Goal: Browse casually: Explore the website without a specific task or goal

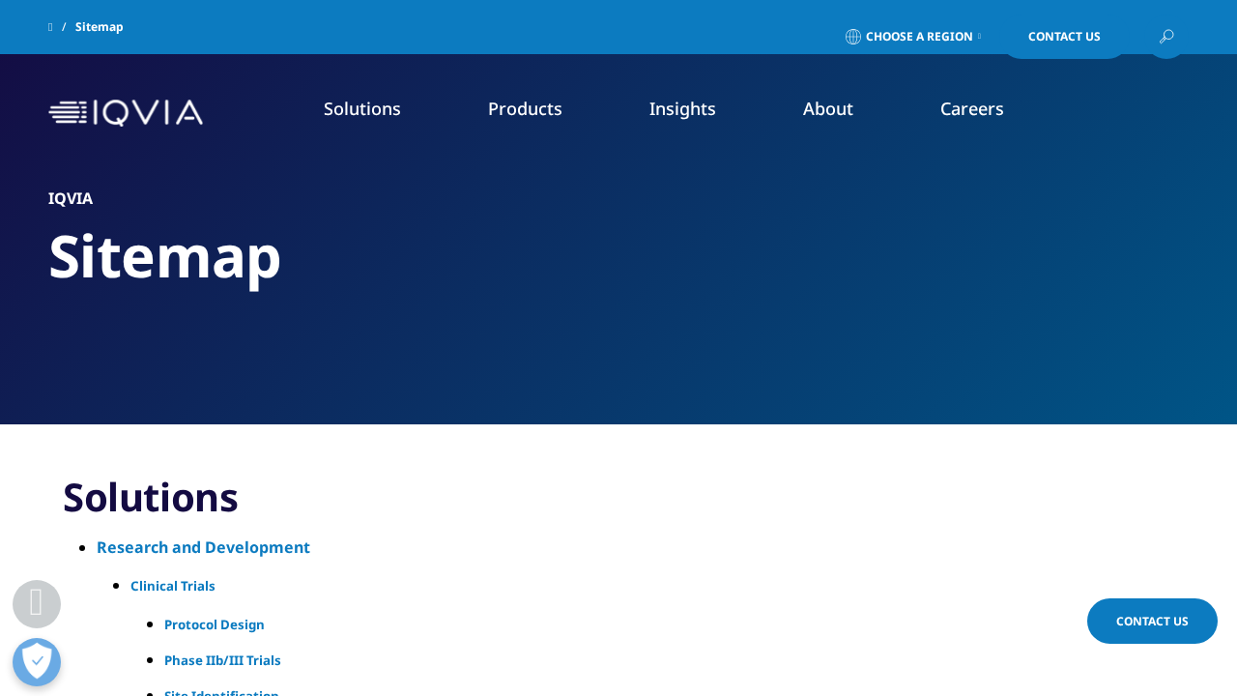
scroll to position [19336, 0]
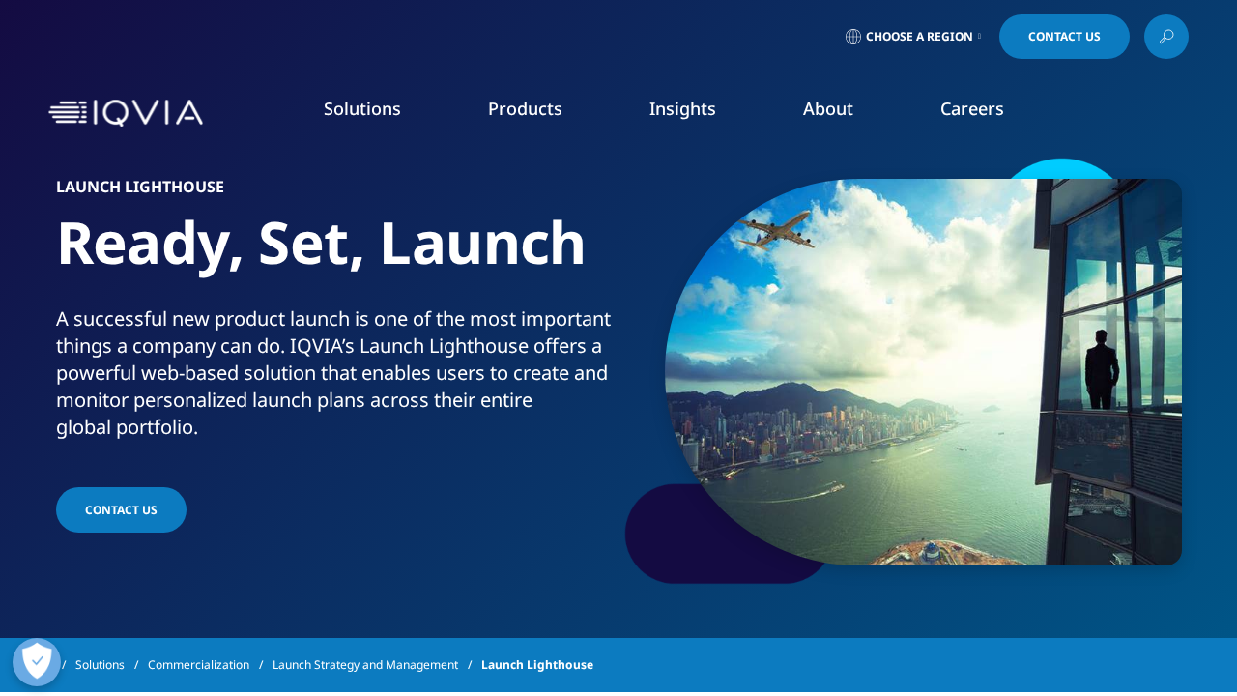
scroll to position [3233, 0]
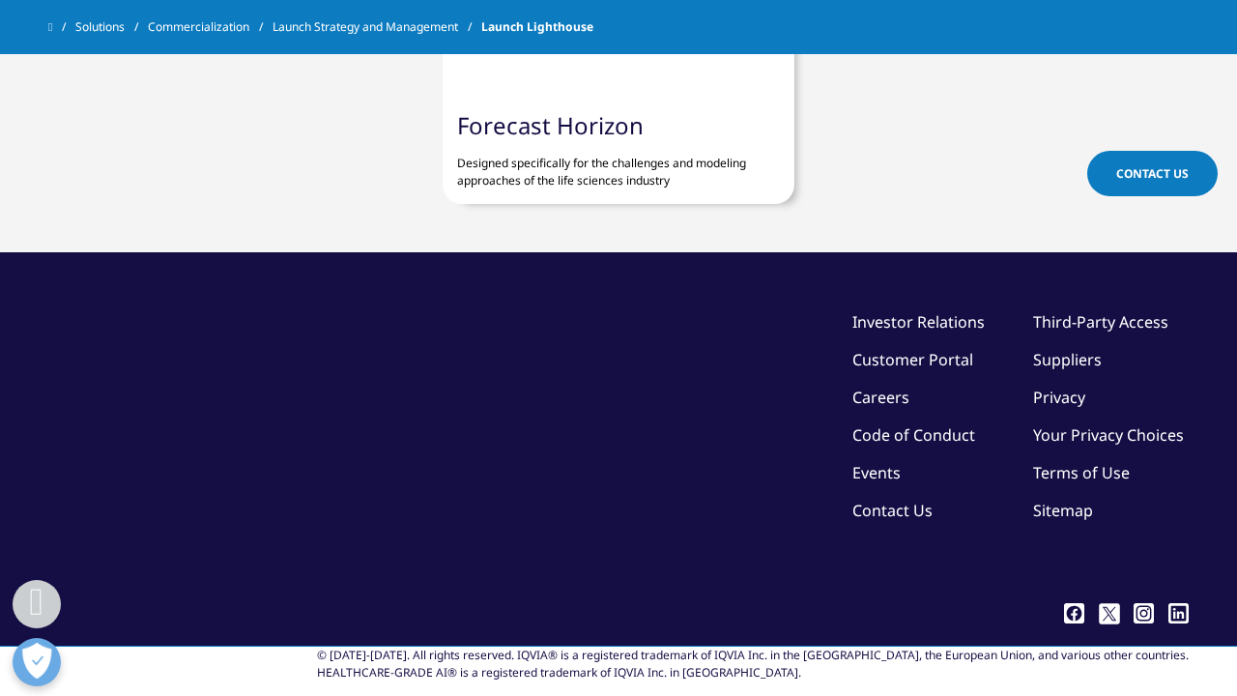
scroll to position [3233, 0]
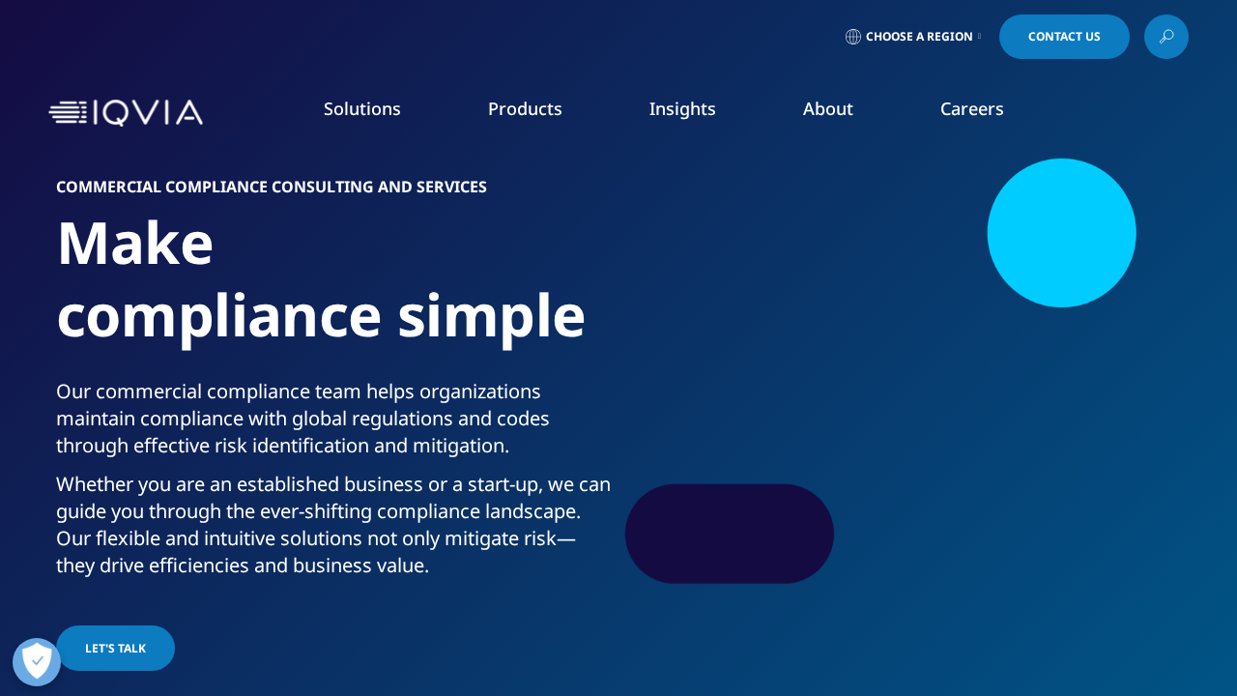
scroll to position [5303, 0]
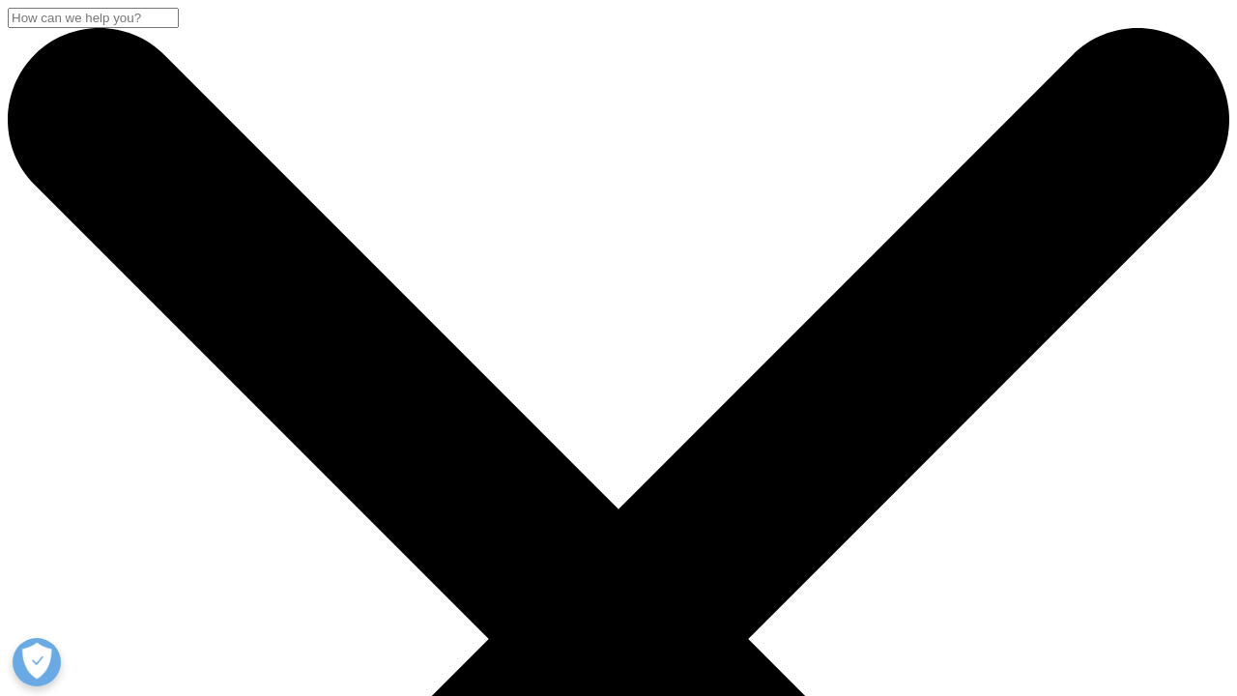
scroll to position [8281, 0]
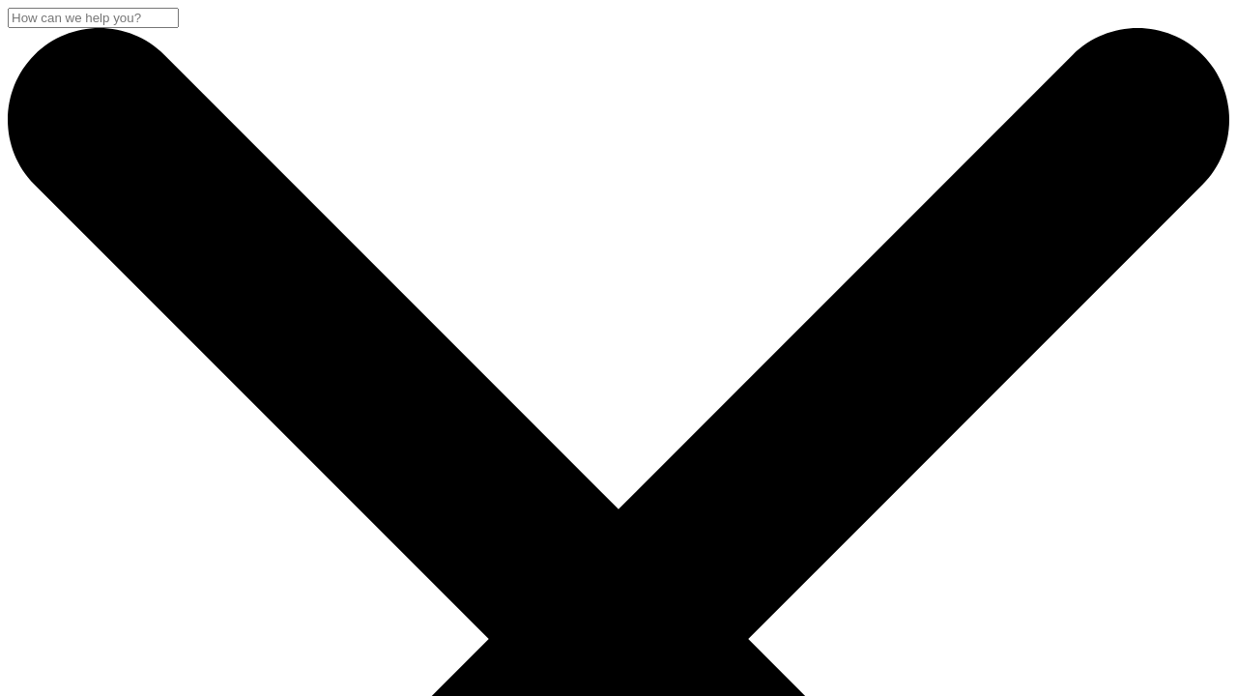
scroll to position [1418, 0]
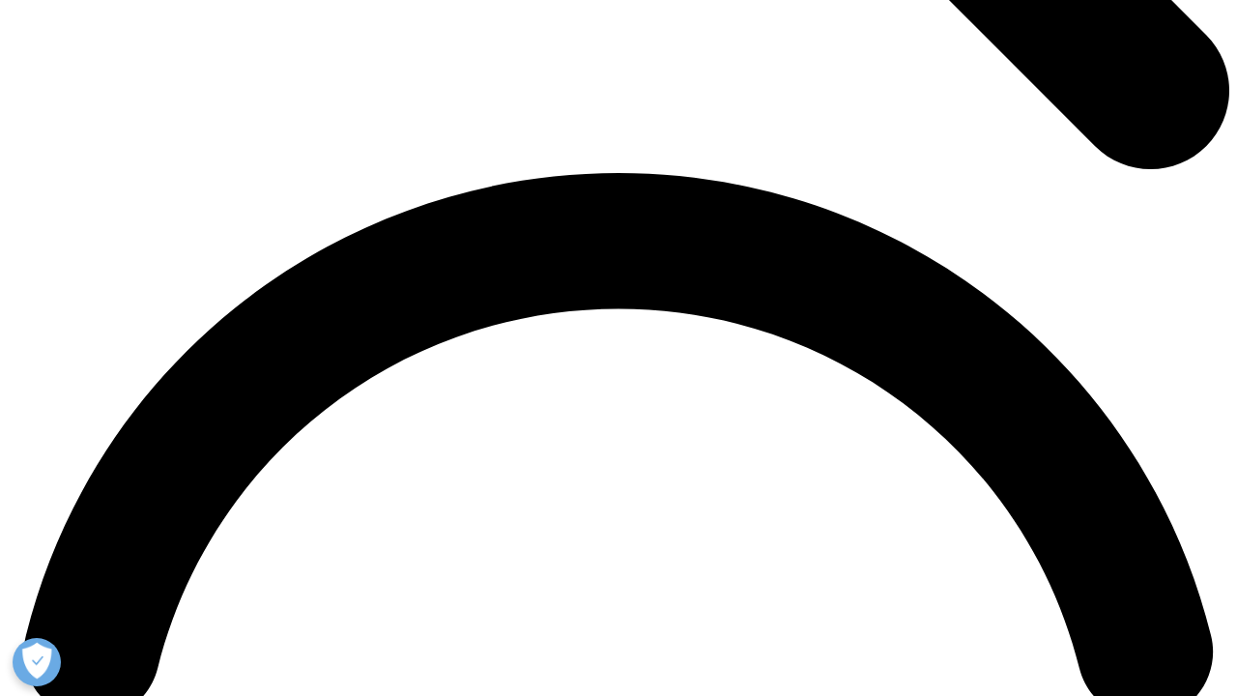
scroll to position [2307, 0]
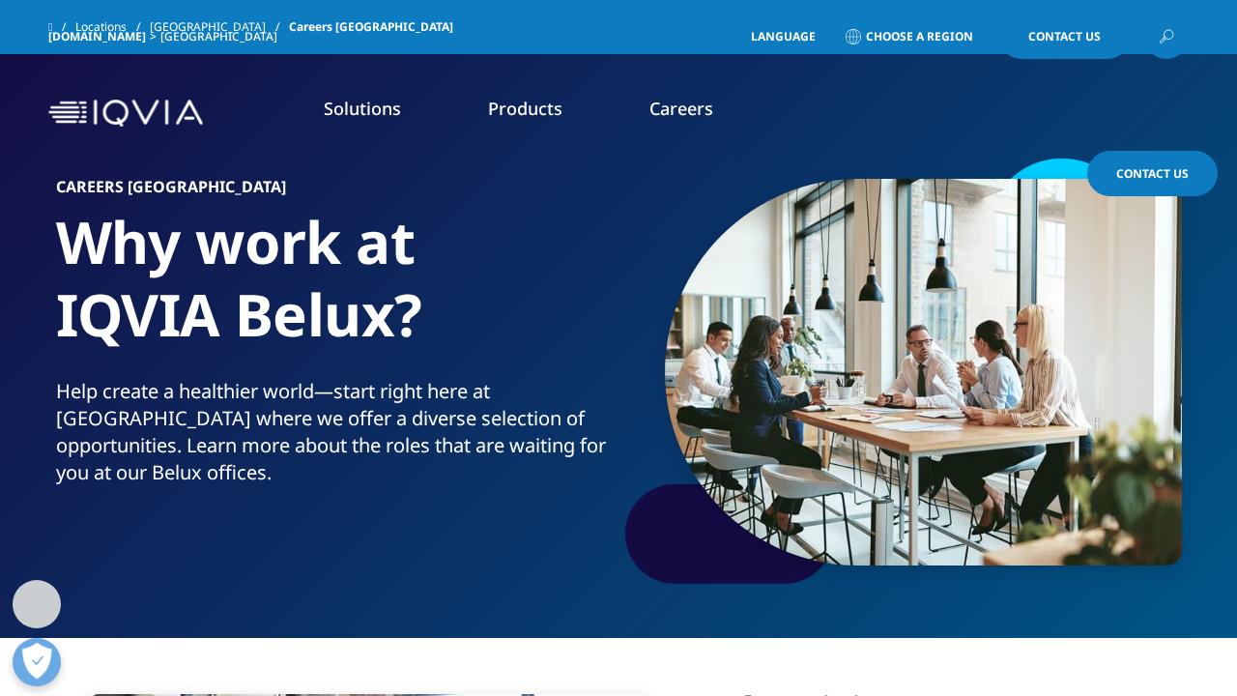
scroll to position [2103, 0]
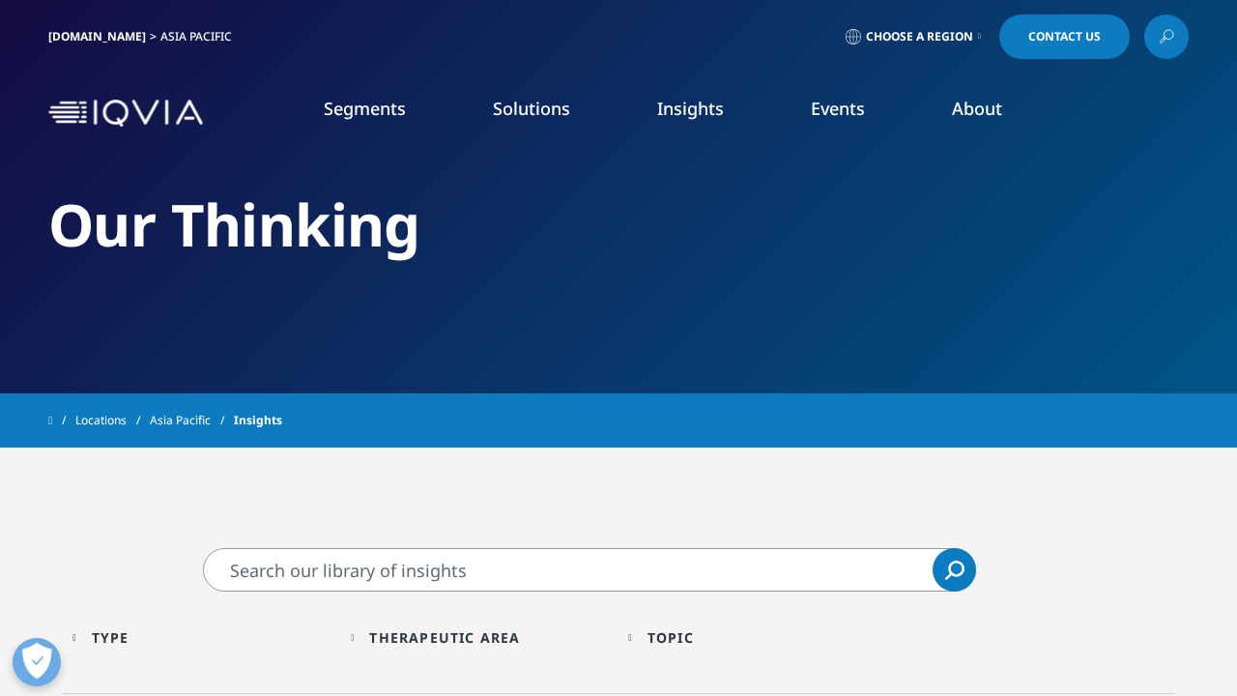
scroll to position [1805, 0]
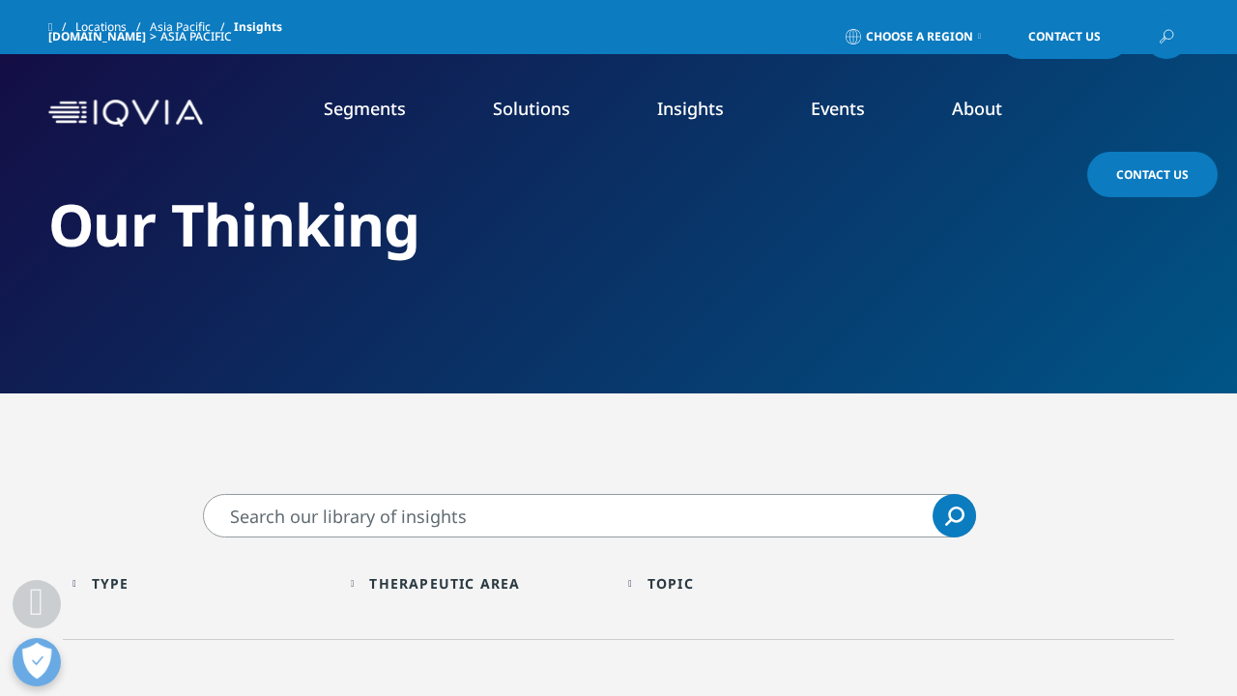
scroll to position [1805, 0]
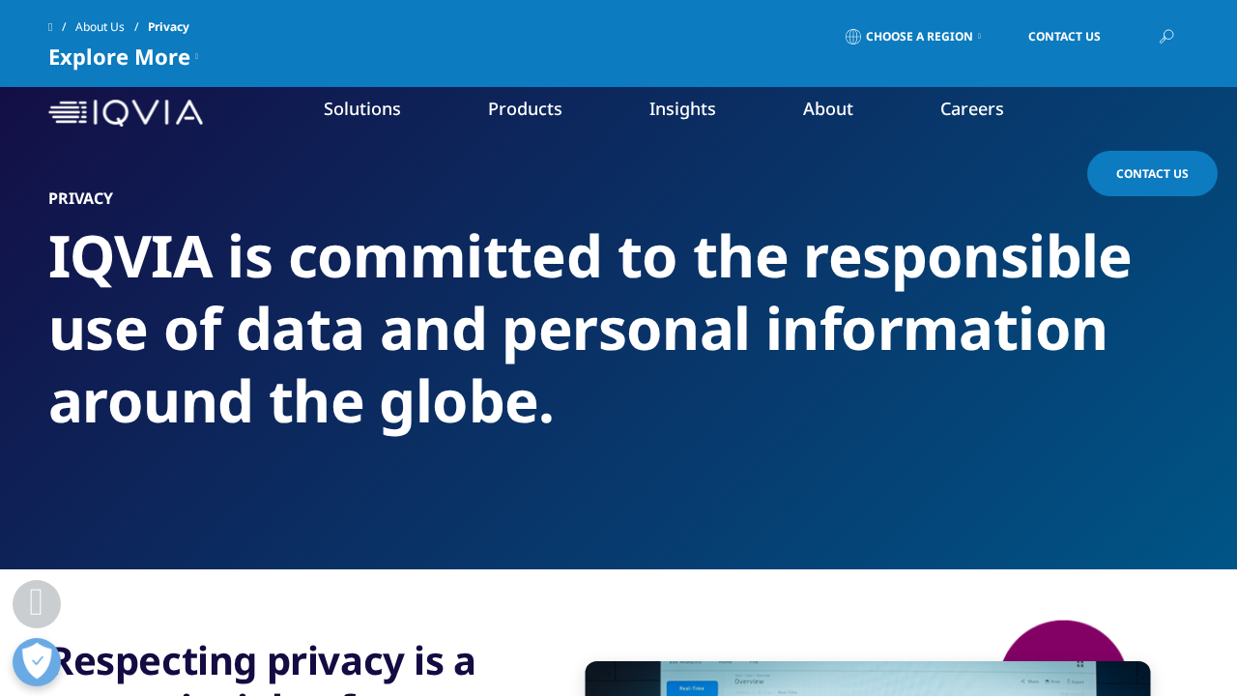
scroll to position [2728, 0]
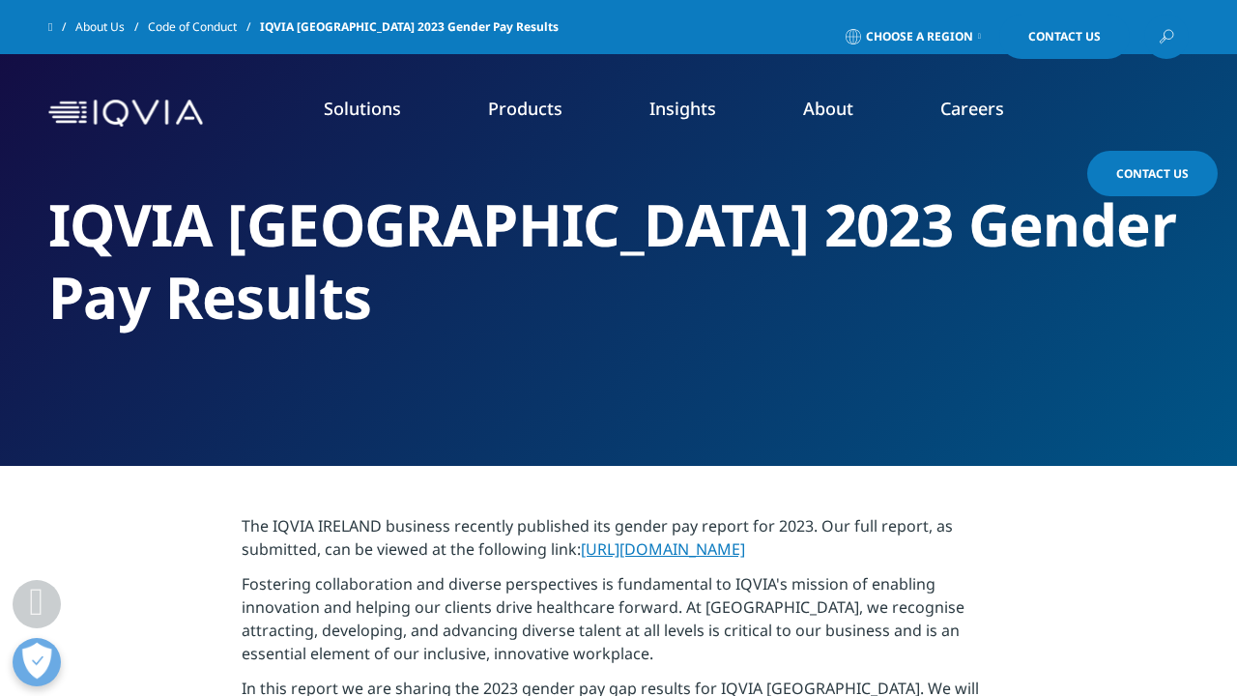
scroll to position [779, 0]
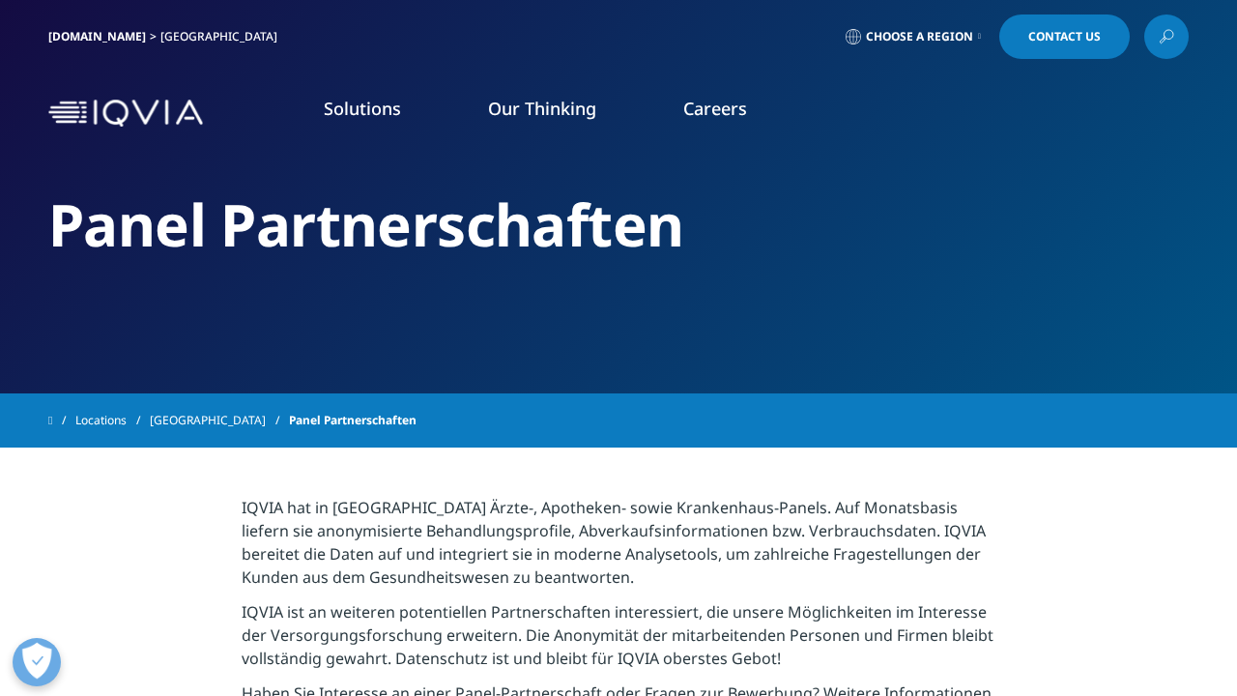
scroll to position [680, 0]
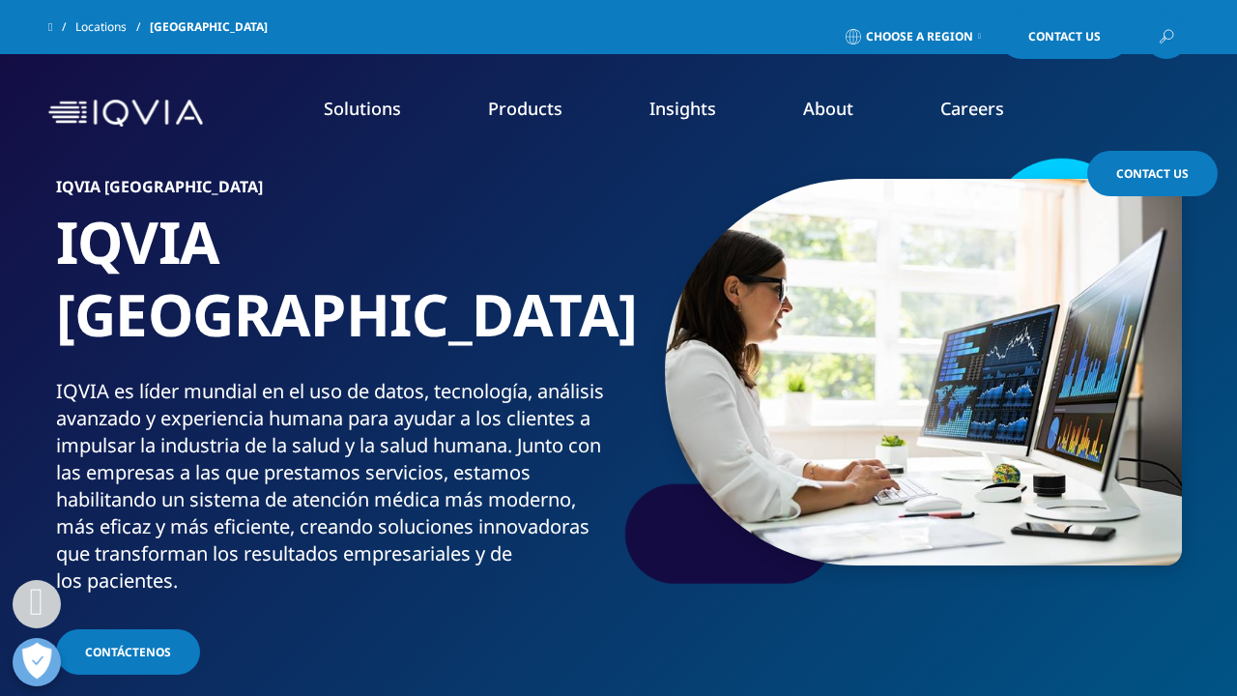
scroll to position [980, 0]
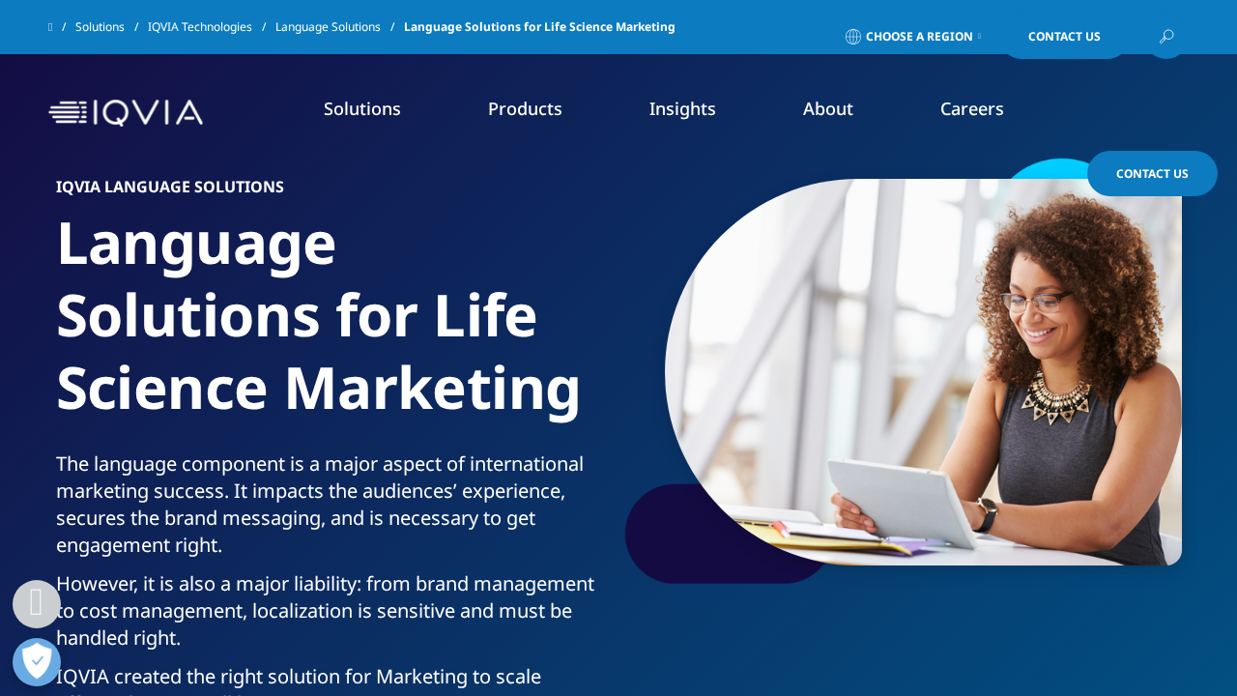
scroll to position [2787, 0]
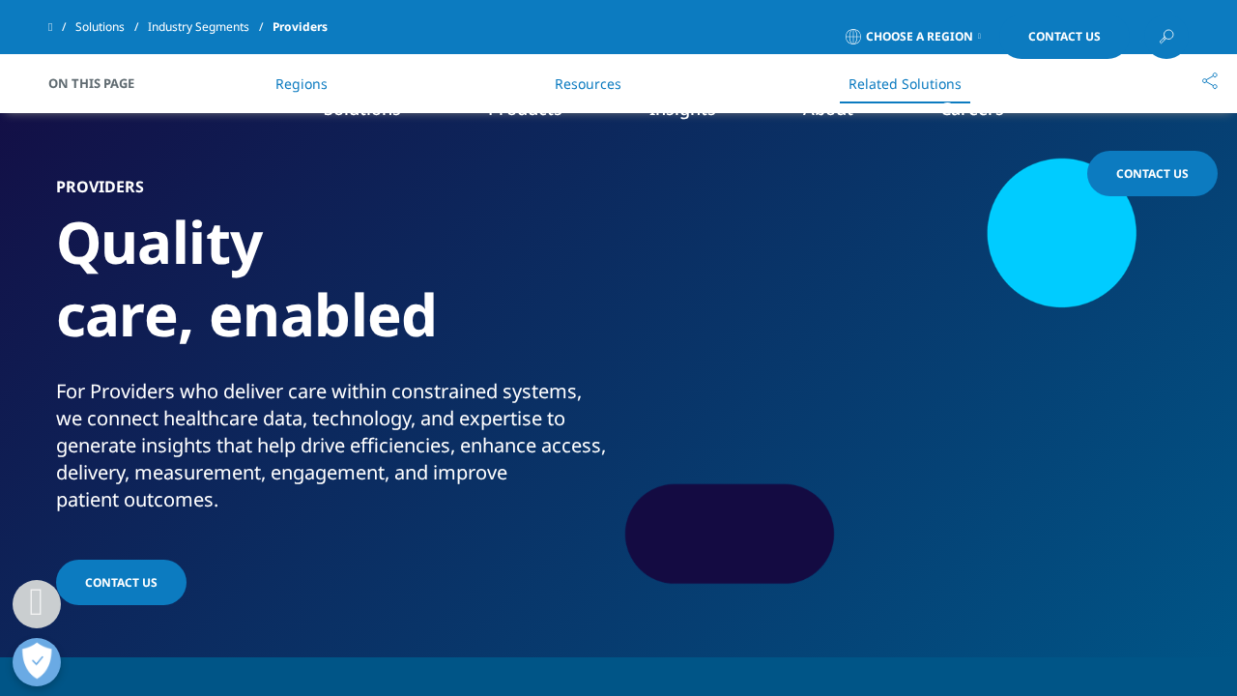
scroll to position [2388, 0]
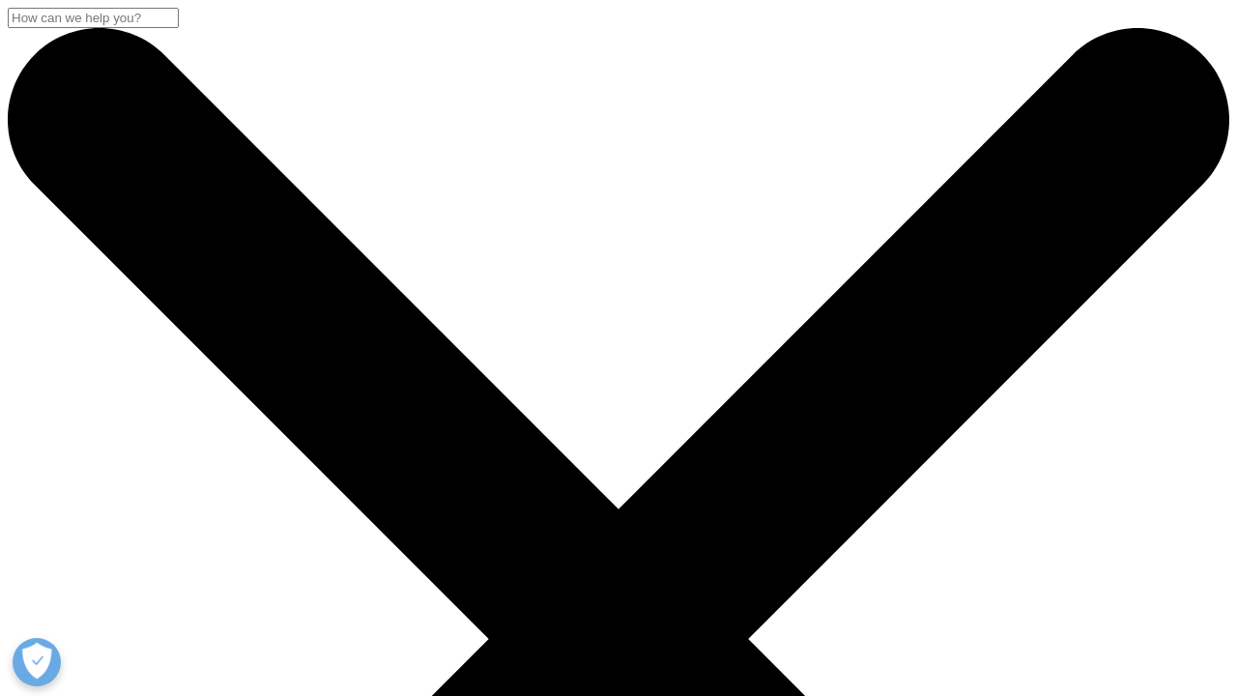
scroll to position [2301, 0]
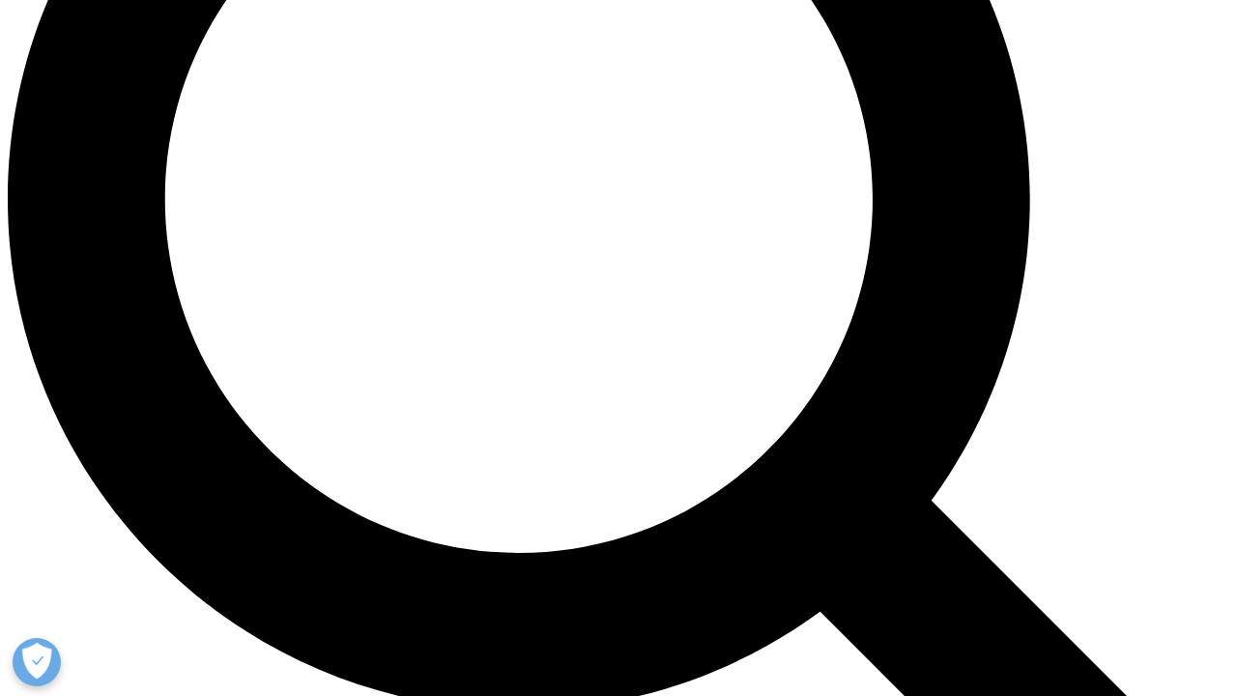
scroll to position [1566, 0]
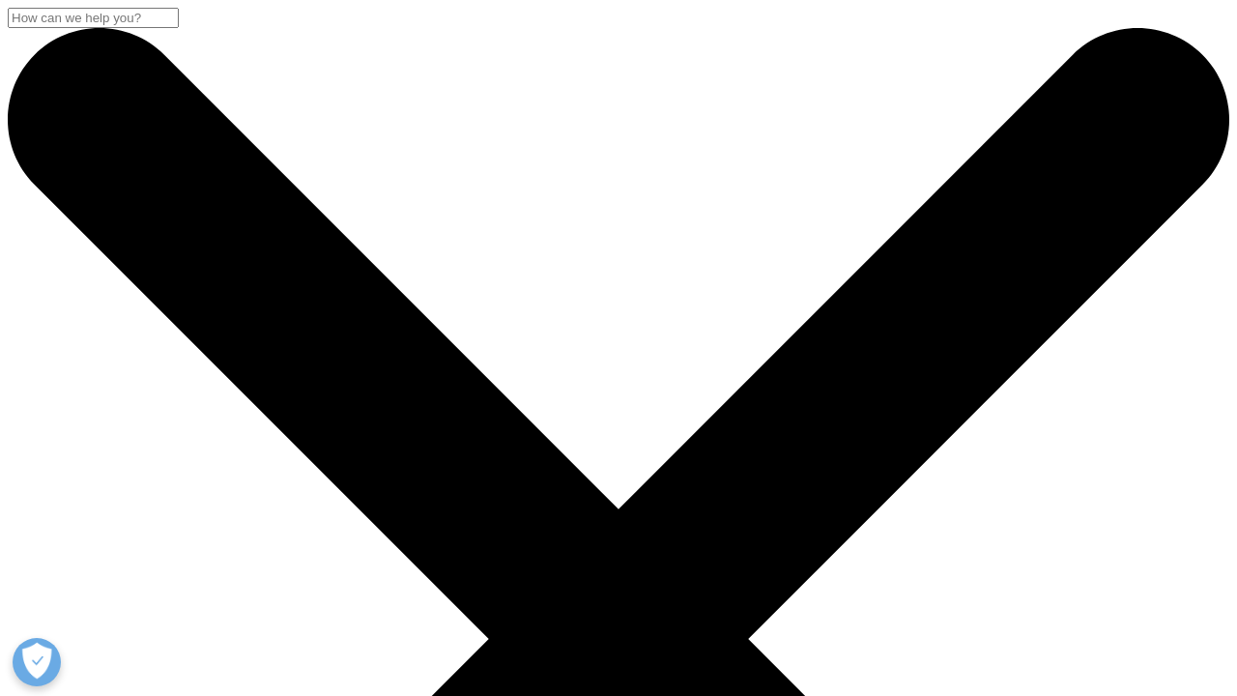
scroll to position [5586, 0]
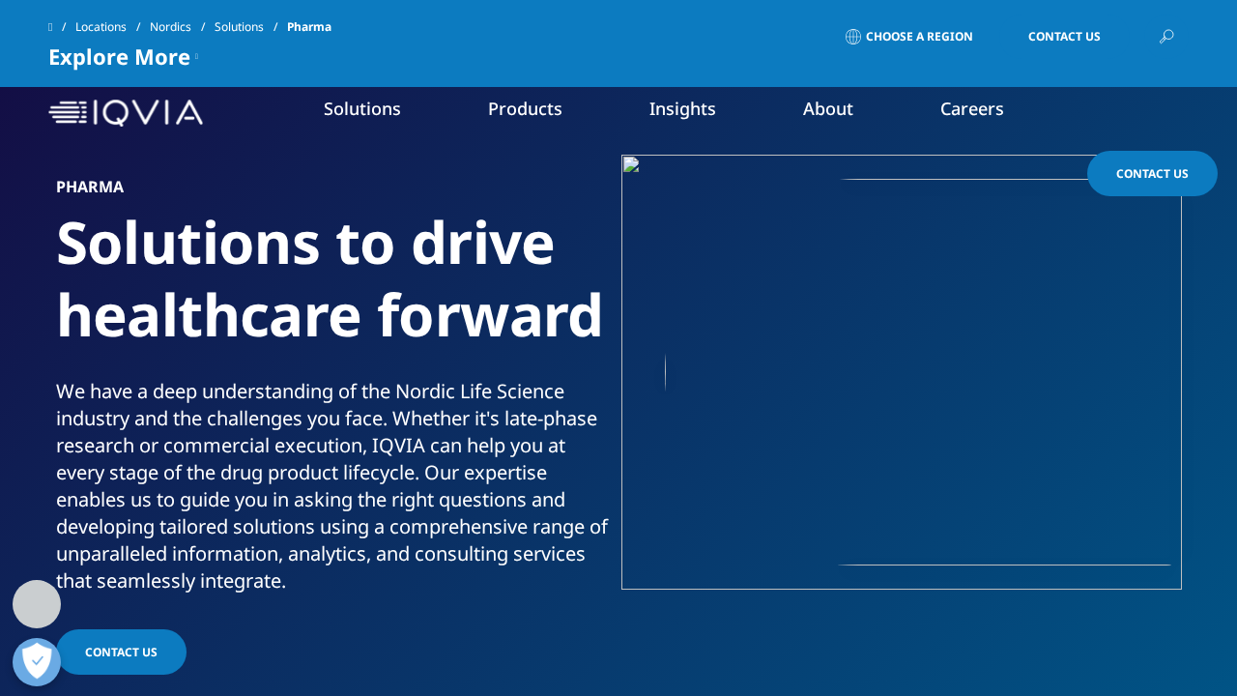
scroll to position [3626, 0]
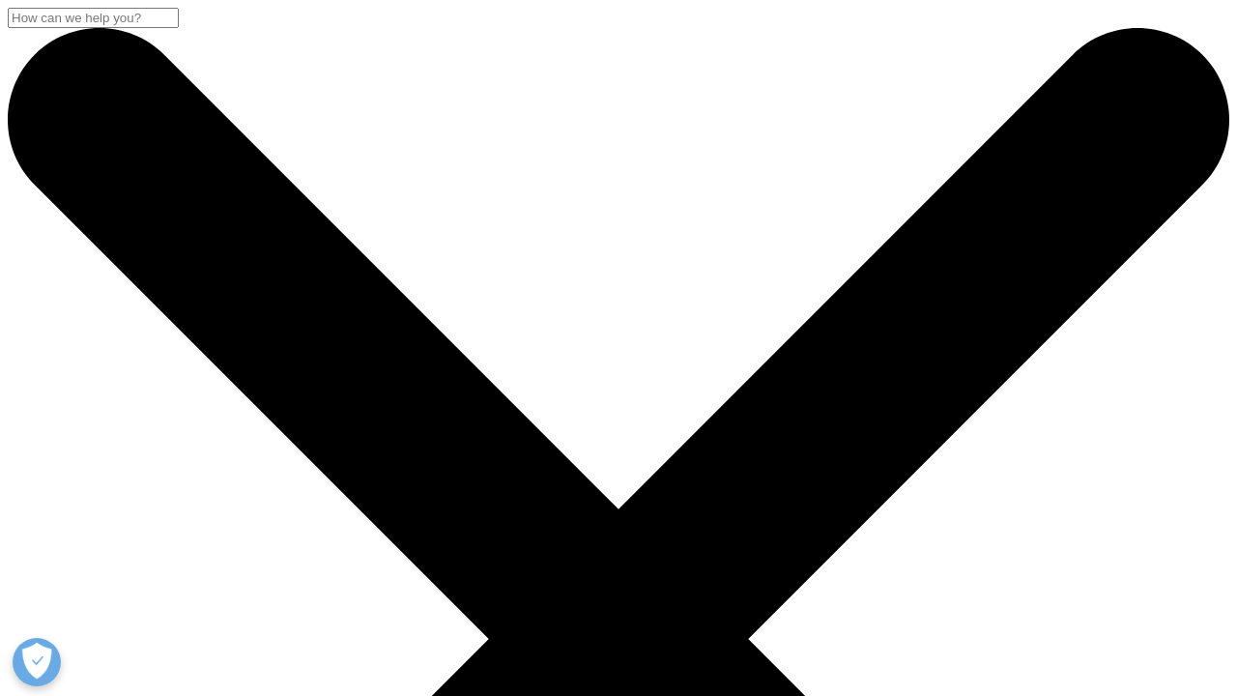
scroll to position [2799, 0]
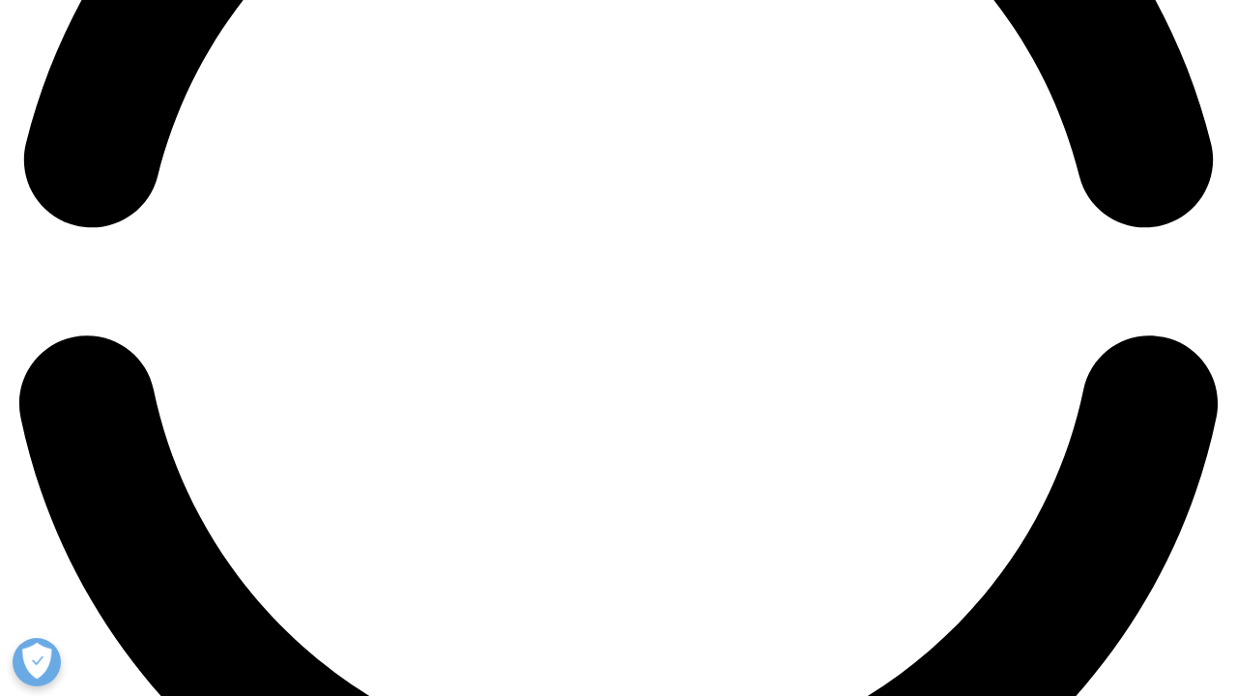
scroll to position [2799, 0]
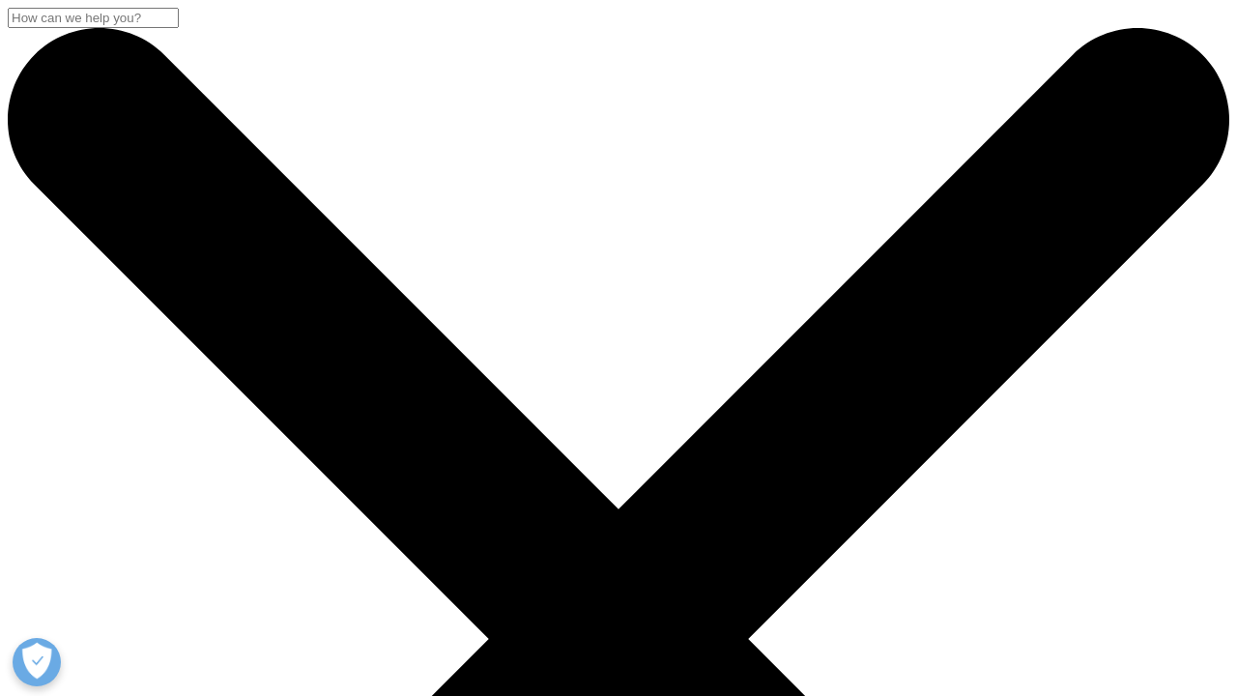
scroll to position [1657, 0]
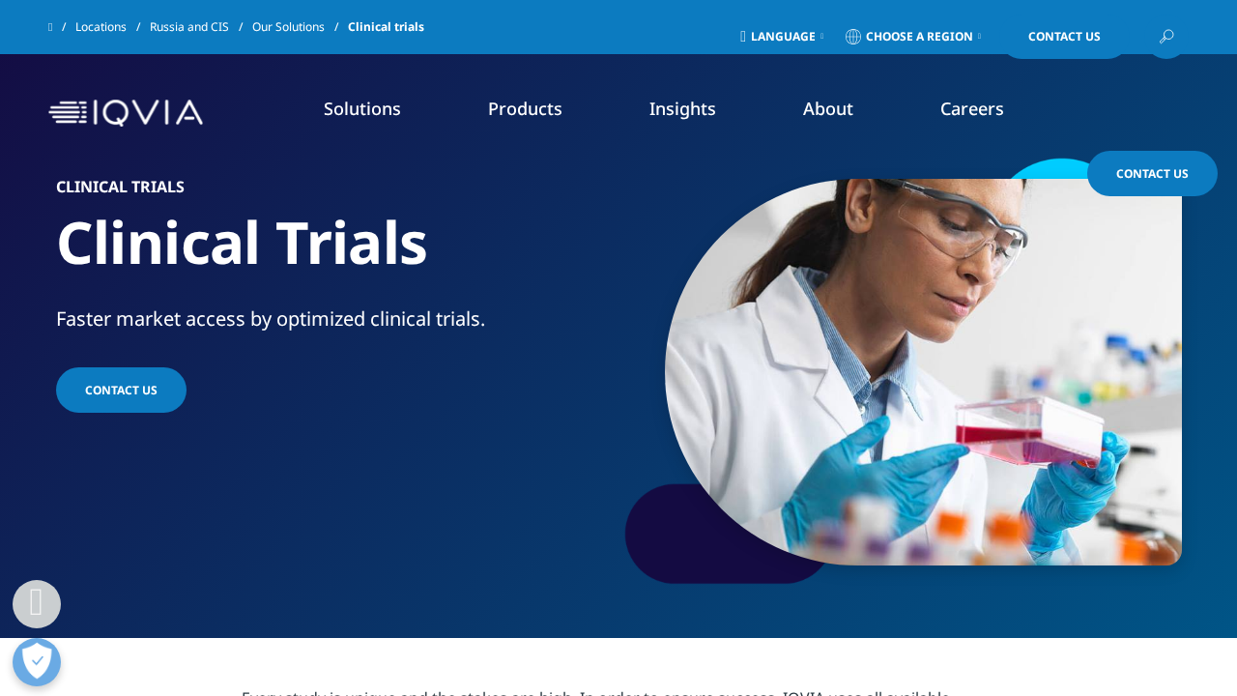
scroll to position [1809, 0]
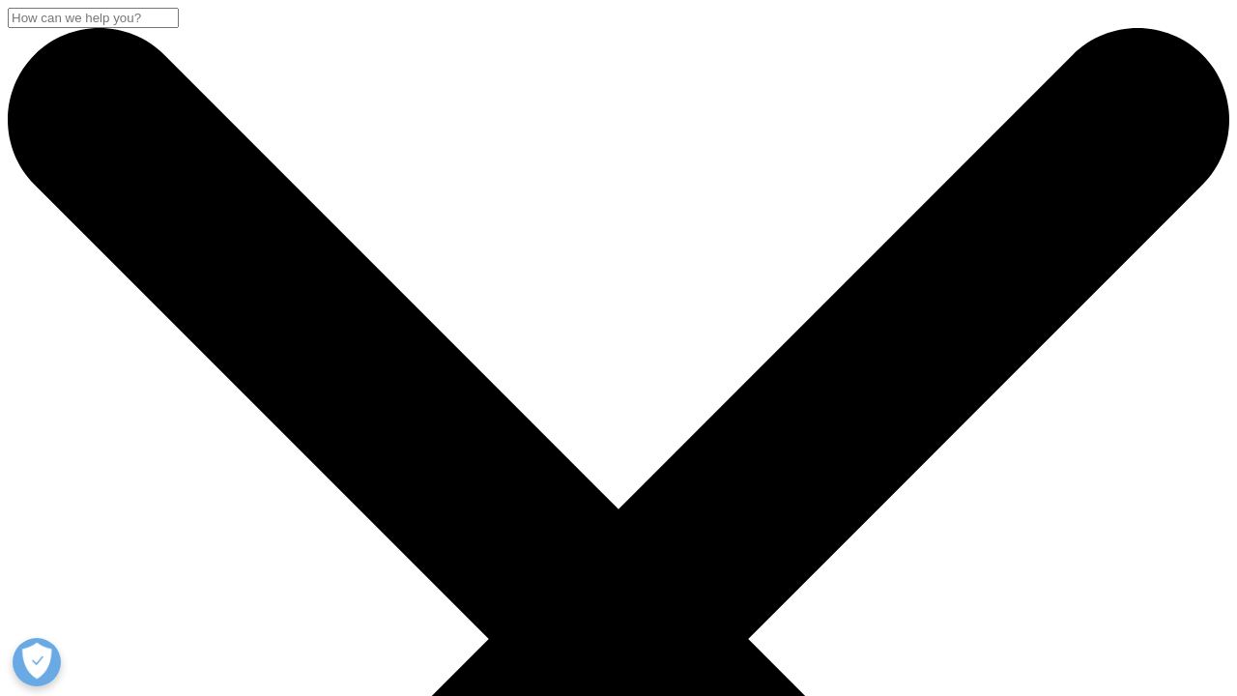
scroll to position [5418, 0]
